Goal: Task Accomplishment & Management: Manage account settings

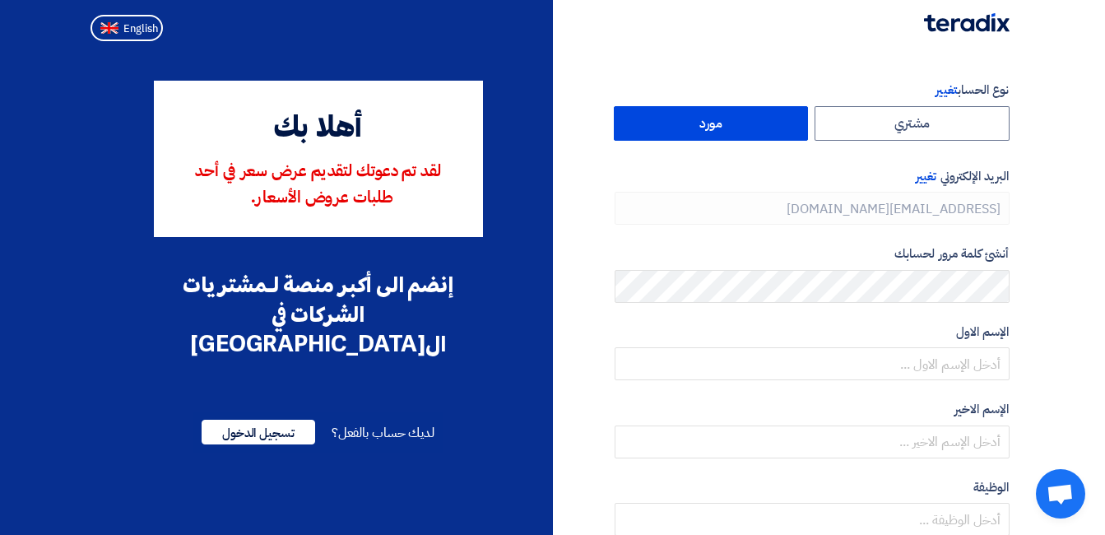
type input "[PHONE_NUMBER]"
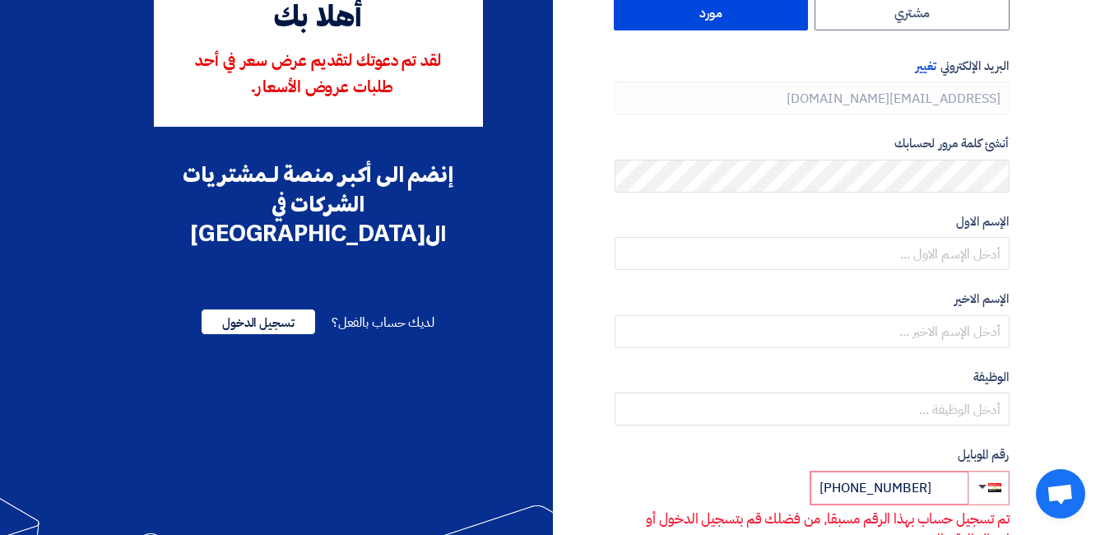
scroll to position [195, 0]
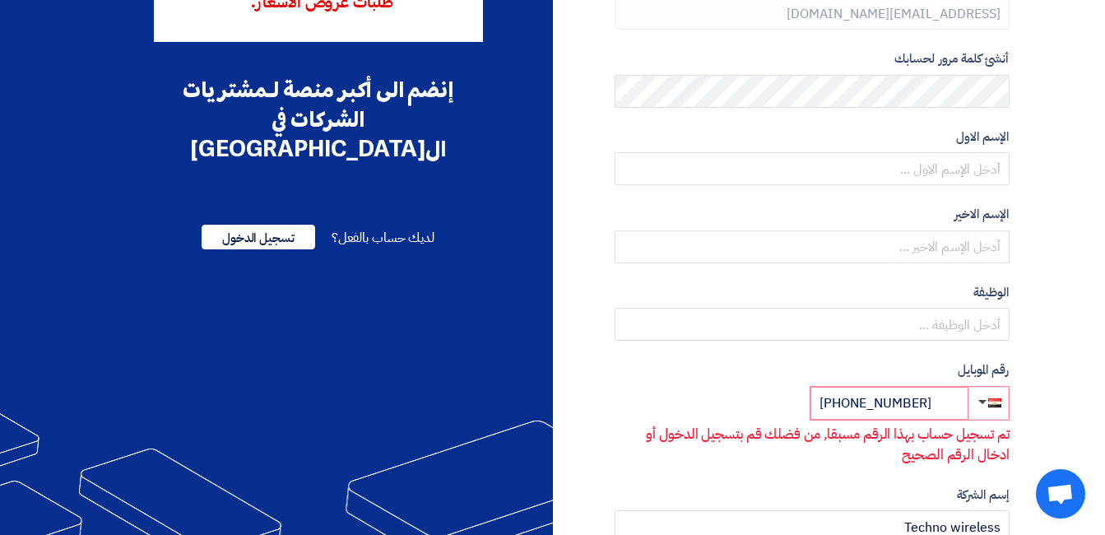
click at [356, 228] on span "لديك حساب بالفعل؟" at bounding box center [383, 238] width 103 height 20
click at [264, 225] on span "تسجيل الدخول" at bounding box center [259, 237] width 114 height 25
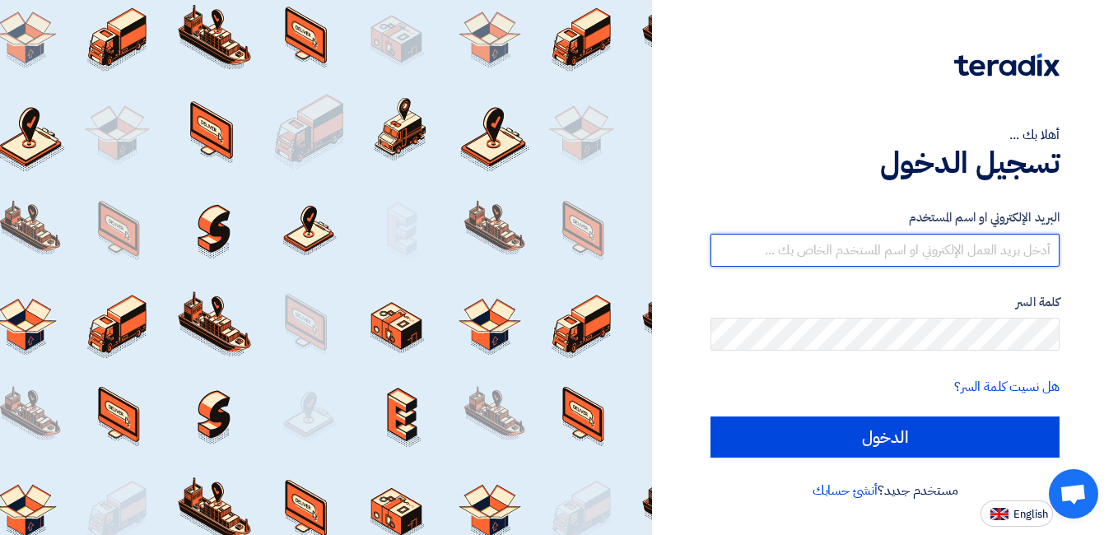
type input "[EMAIL_ADDRESS][DOMAIN_NAME]"
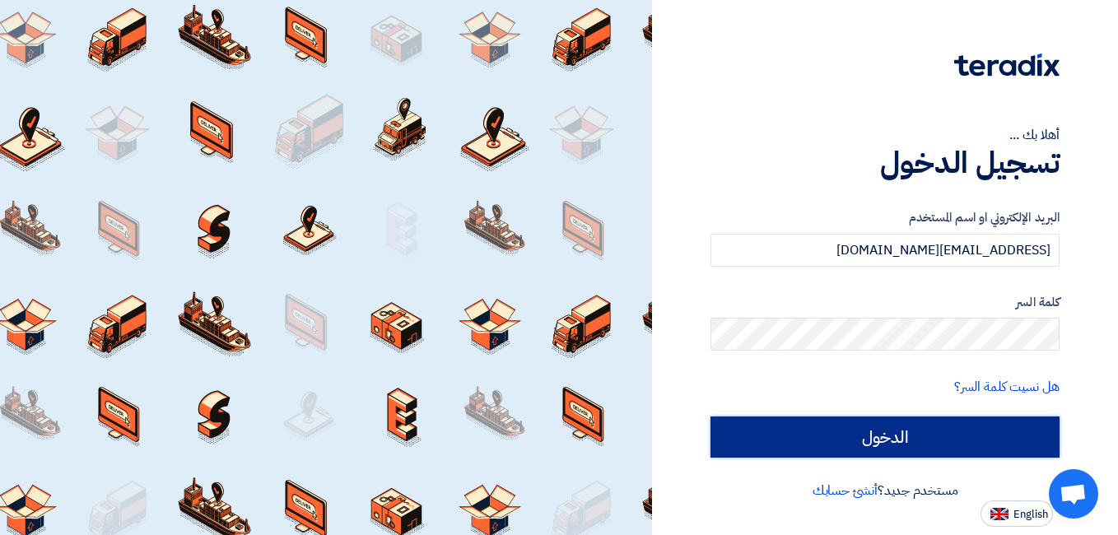
click at [911, 448] on input "الدخول" at bounding box center [884, 436] width 349 height 41
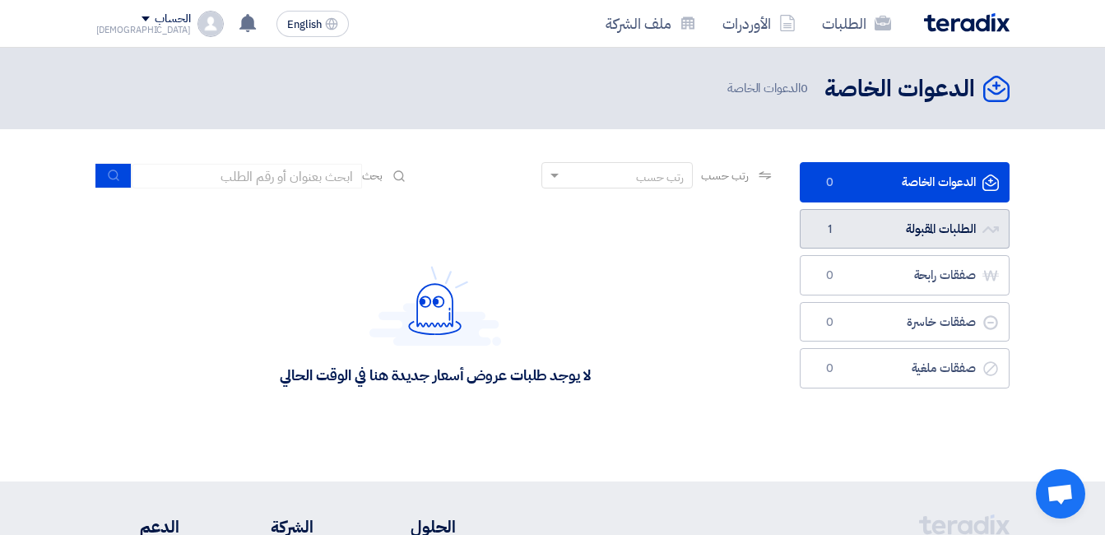
click at [944, 237] on link "الطلبات المقبولة الطلبات المقبولة 1" at bounding box center [905, 229] width 210 height 40
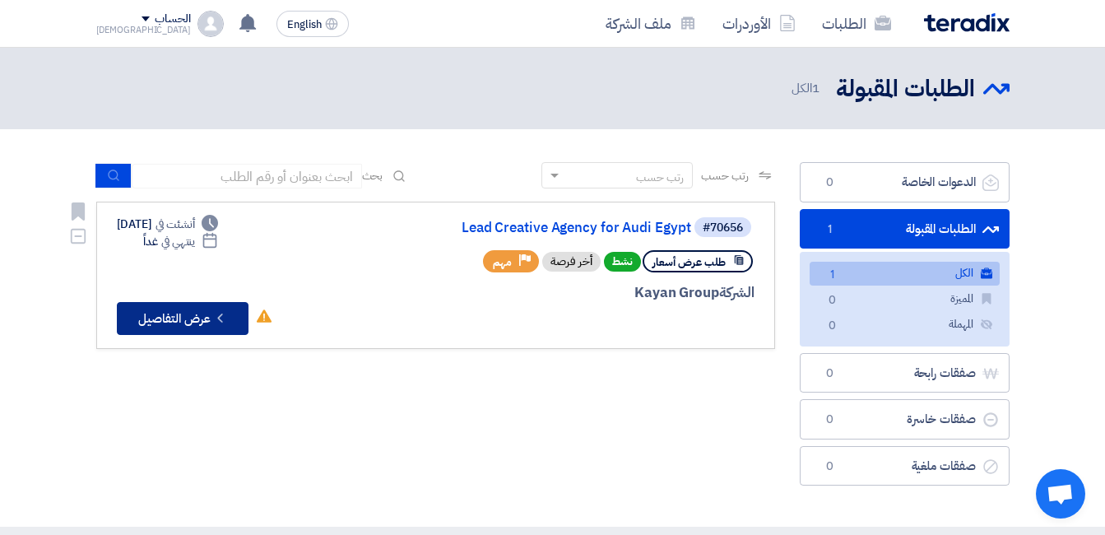
click at [158, 314] on button "Check details عرض التفاصيل" at bounding box center [183, 318] width 132 height 33
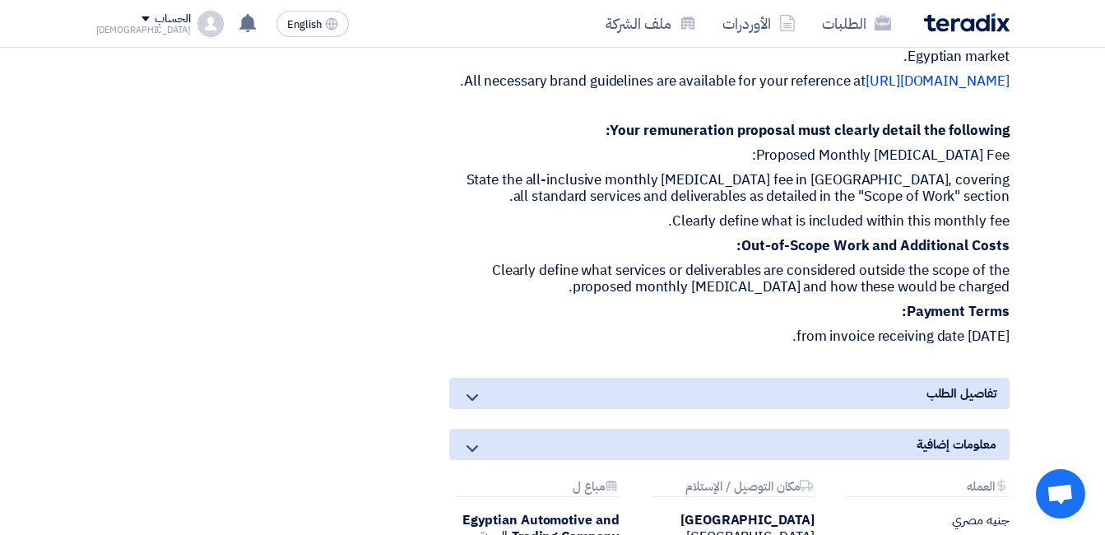
scroll to position [2887, 0]
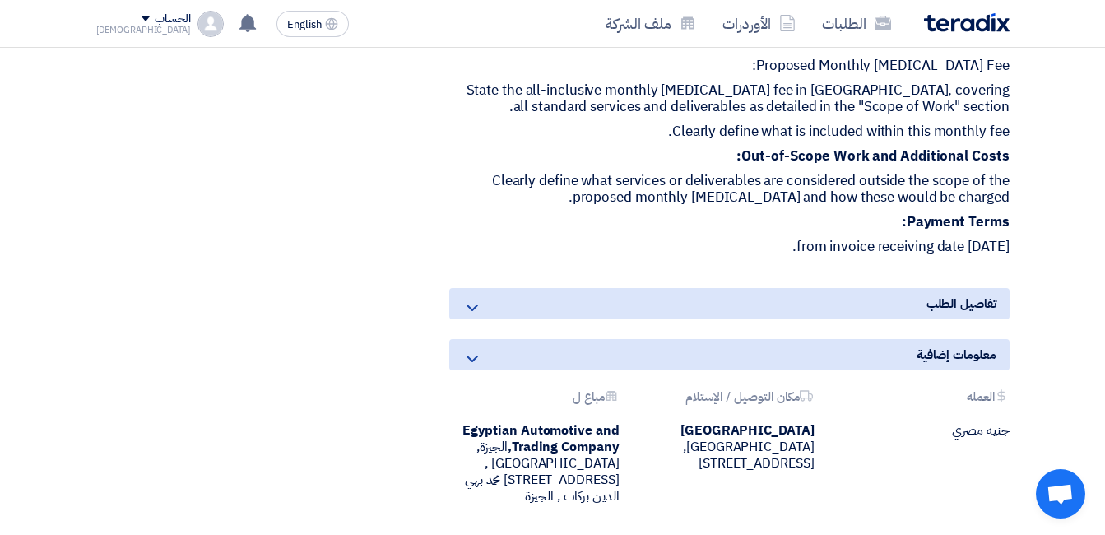
click at [469, 298] on icon at bounding box center [472, 308] width 20 height 20
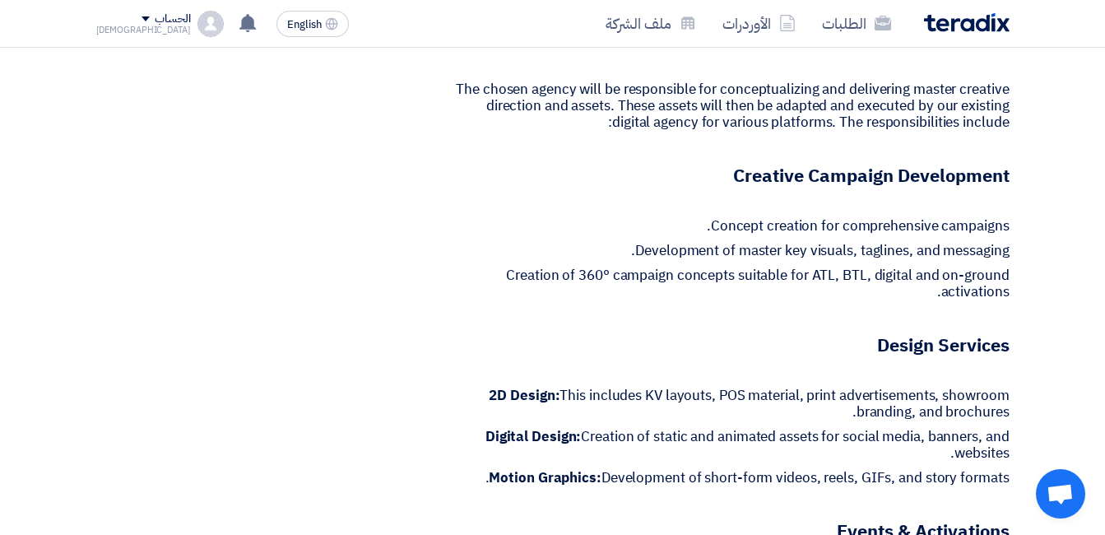
scroll to position [1229, 0]
